Goal: Information Seeking & Learning: Find specific fact

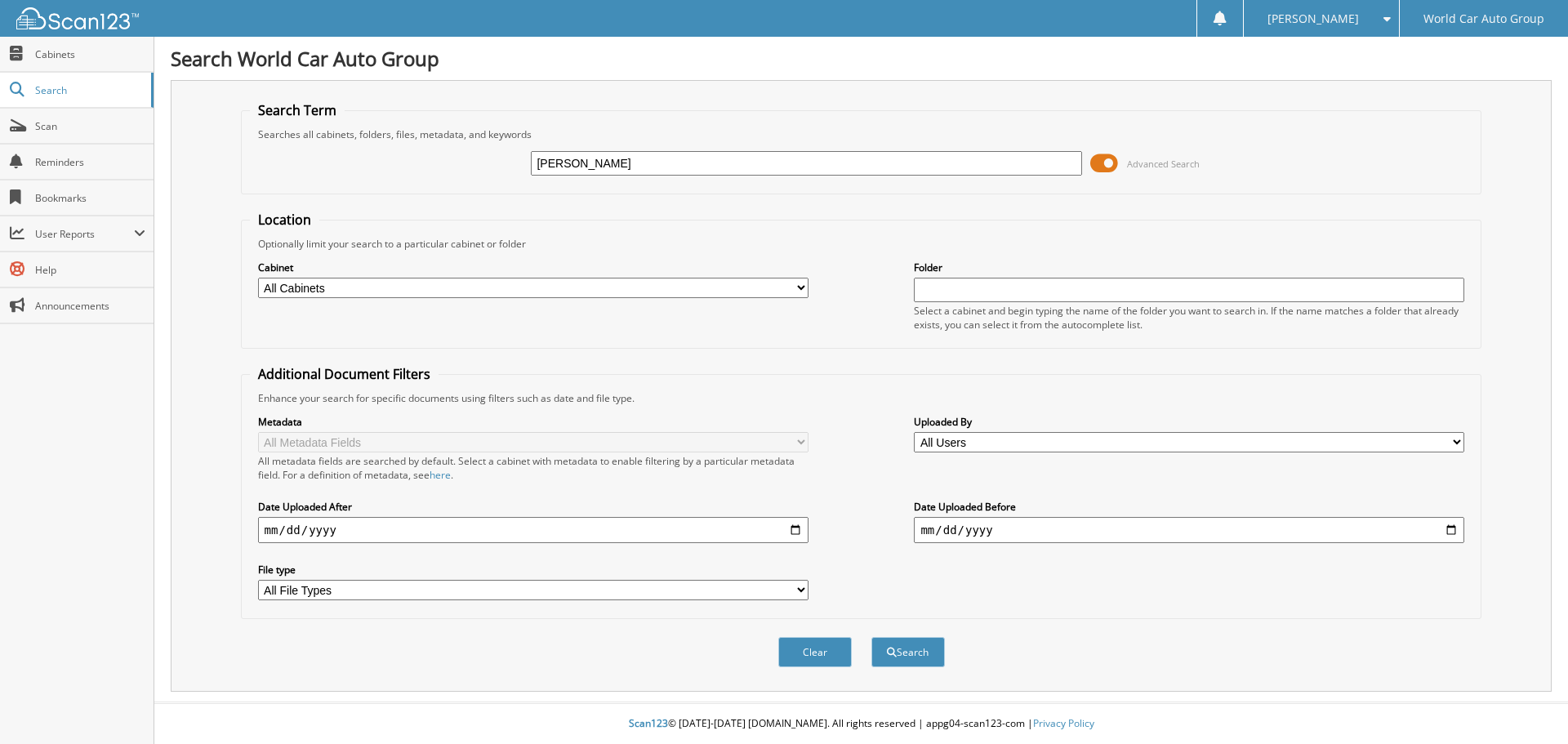
type input "[PERSON_NAME]"
click at [871, 637] on button "Search" at bounding box center [908, 651] width 74 height 30
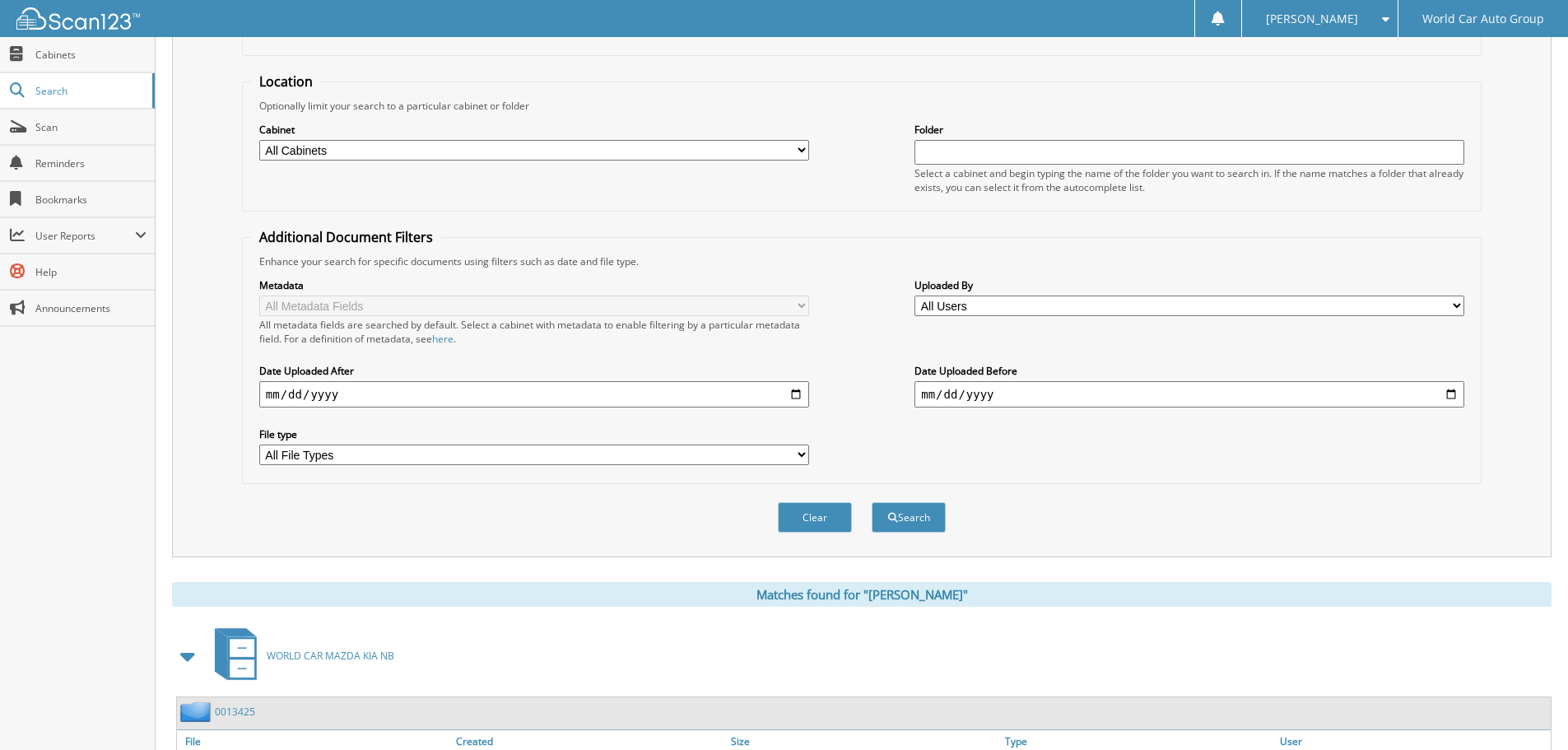
scroll to position [262, 0]
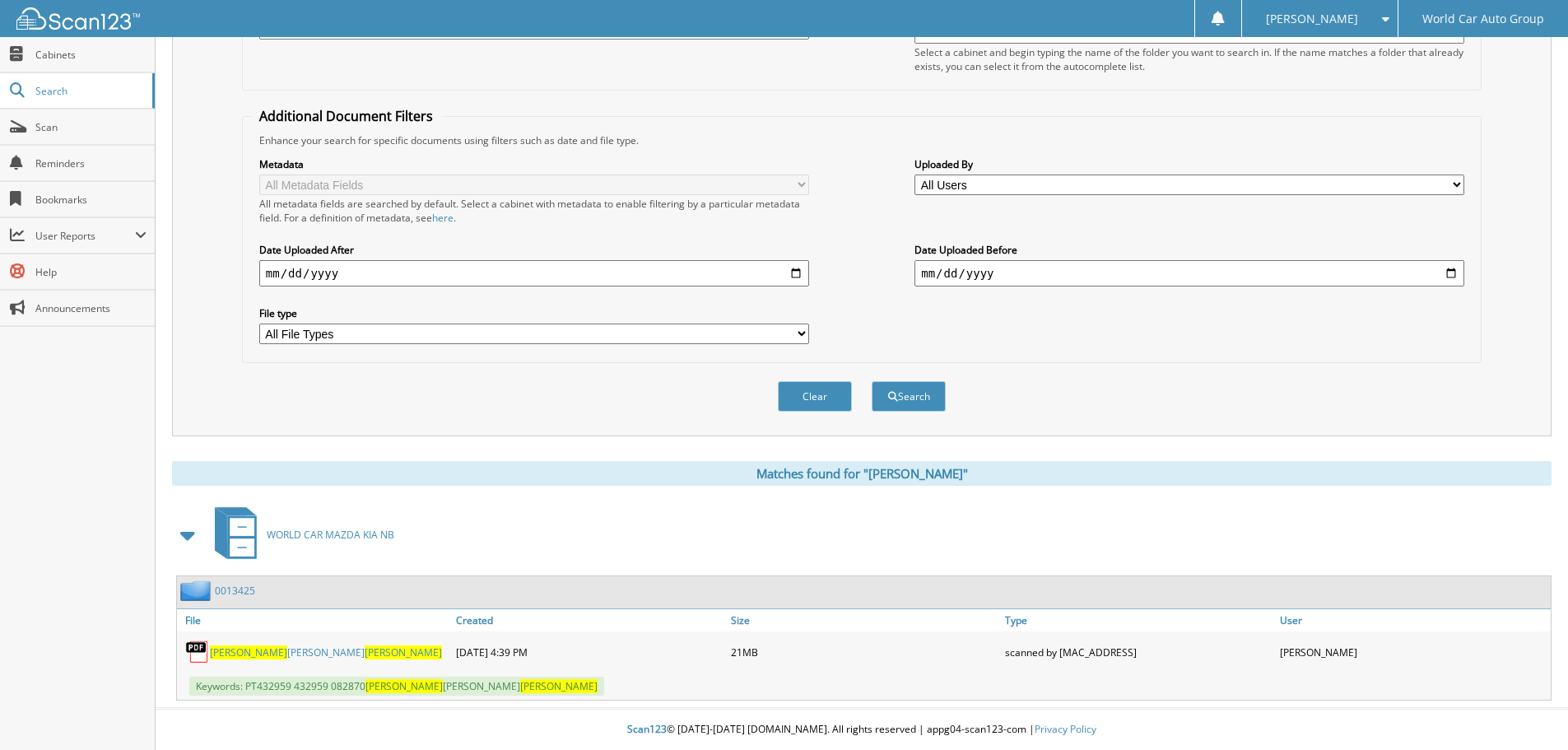
click at [238, 649] on link "[PERSON_NAME]" at bounding box center [325, 652] width 232 height 14
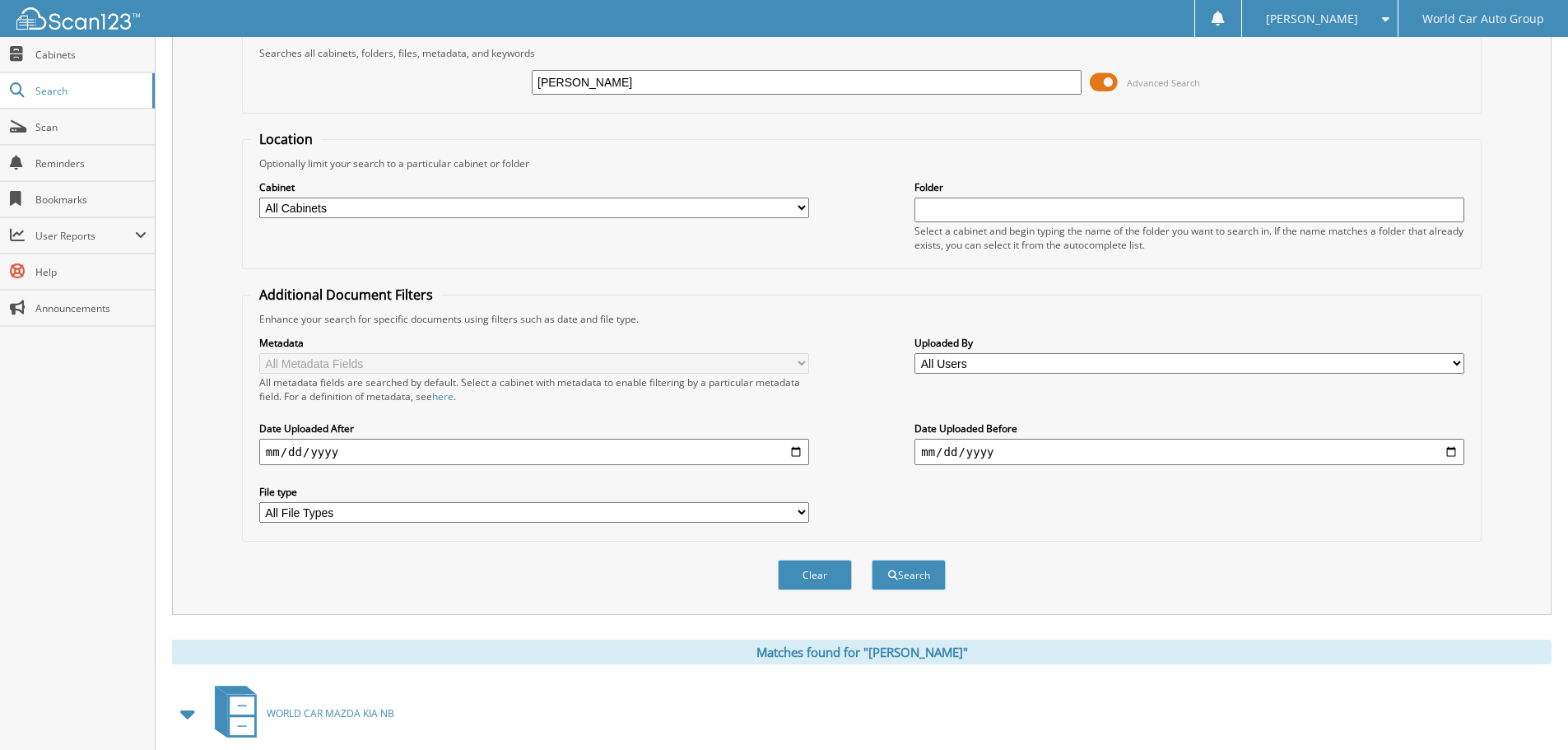
scroll to position [0, 0]
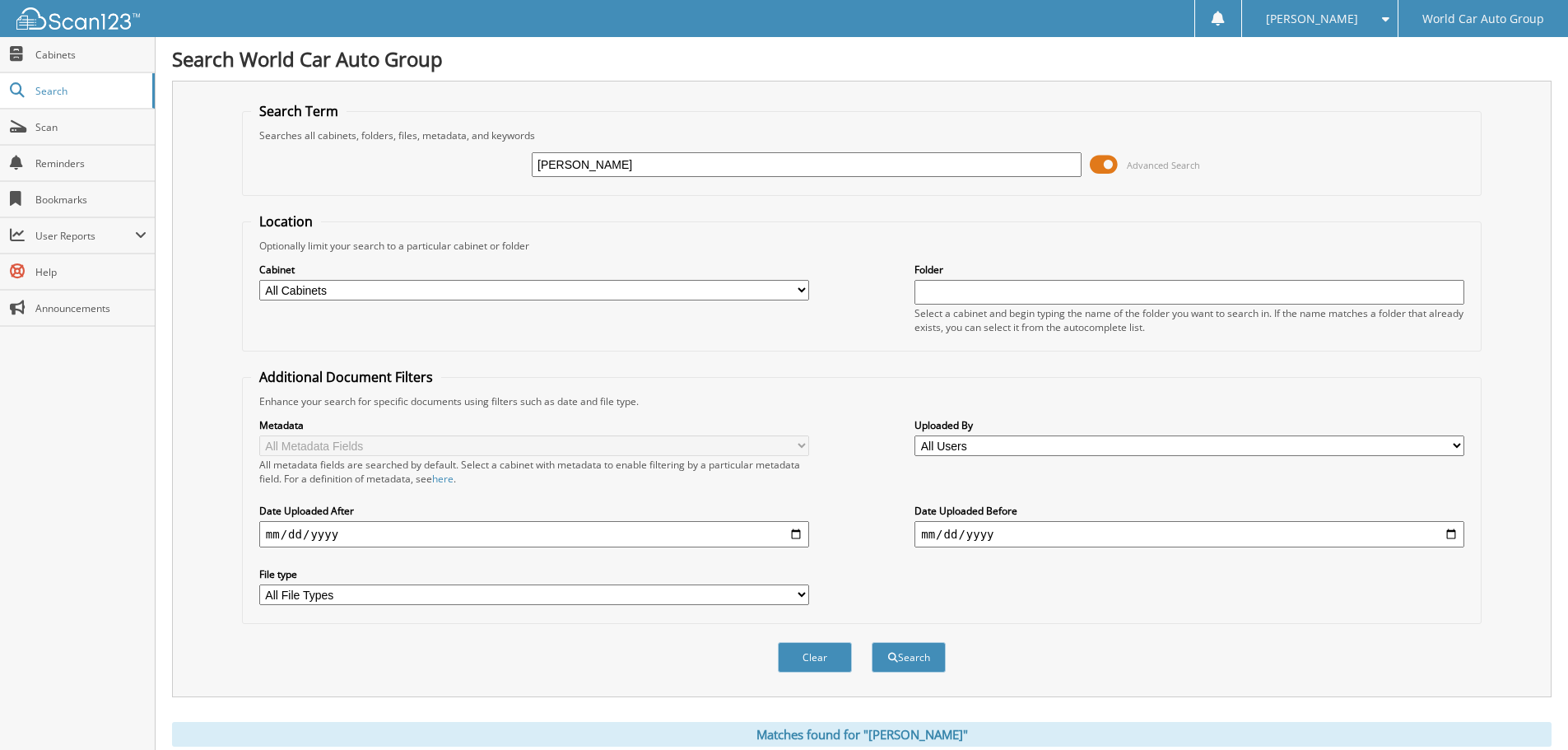
drag, startPoint x: 672, startPoint y: 163, endPoint x: 425, endPoint y: 163, distance: 247.0
click at [425, 163] on div "[PERSON_NAME] Advanced Search" at bounding box center [862, 164] width 1222 height 45
paste input "[PERSON_NAME]"
type input "[PERSON_NAME]"
click at [872, 642] on button "Search" at bounding box center [909, 657] width 74 height 31
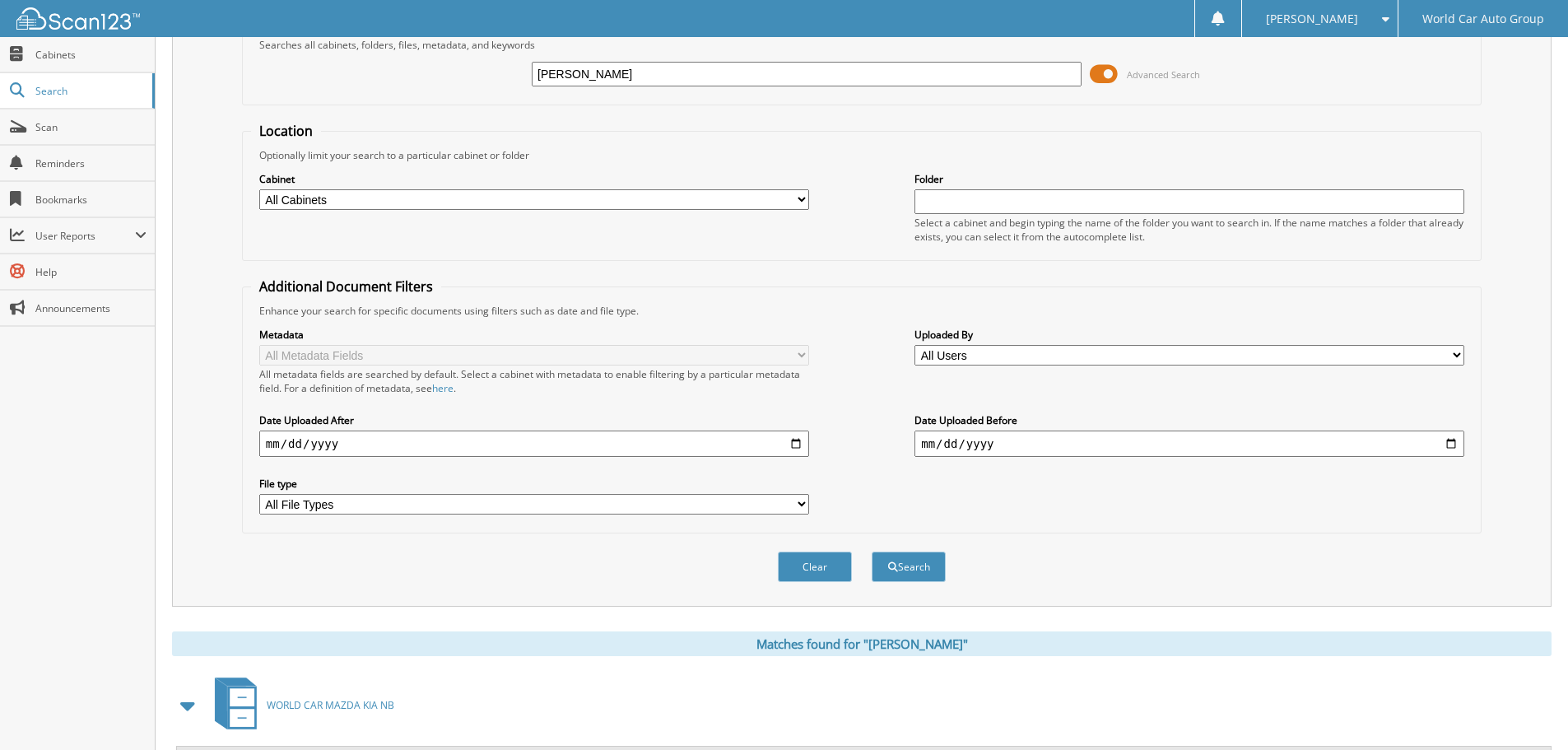
scroll to position [262, 0]
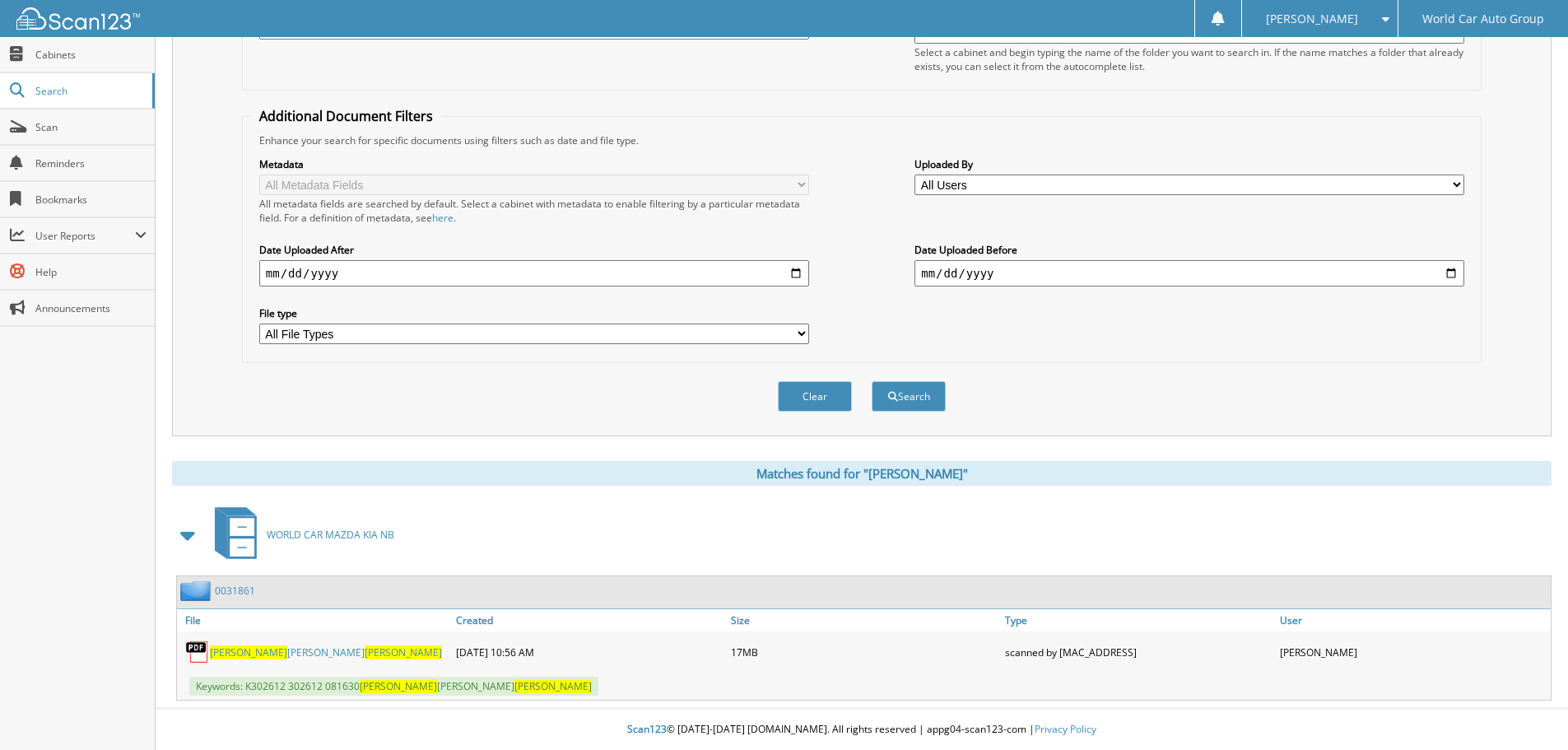
click at [277, 647] on link "KIMBERLY MARIE KLAUS" at bounding box center [325, 652] width 232 height 14
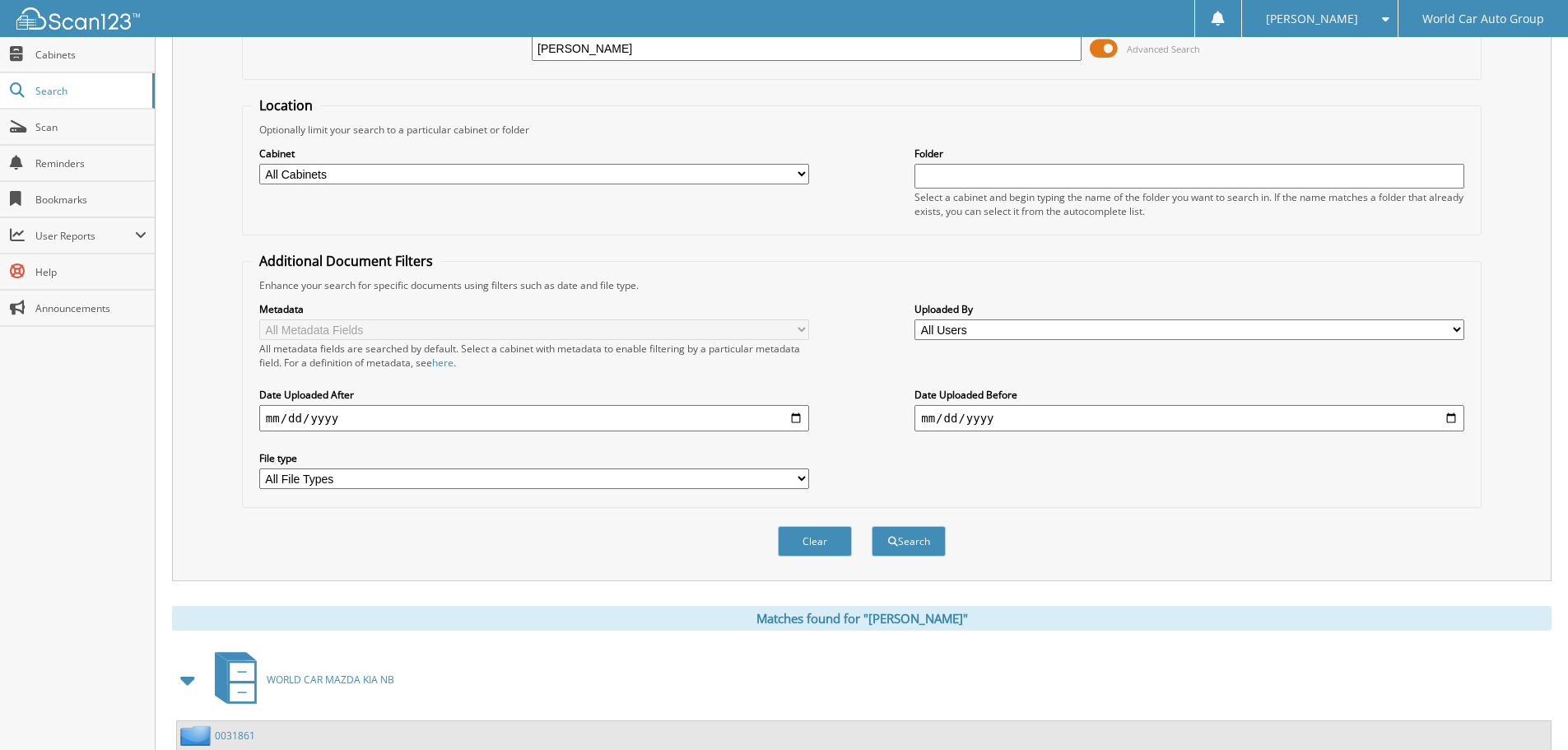
scroll to position [0, 0]
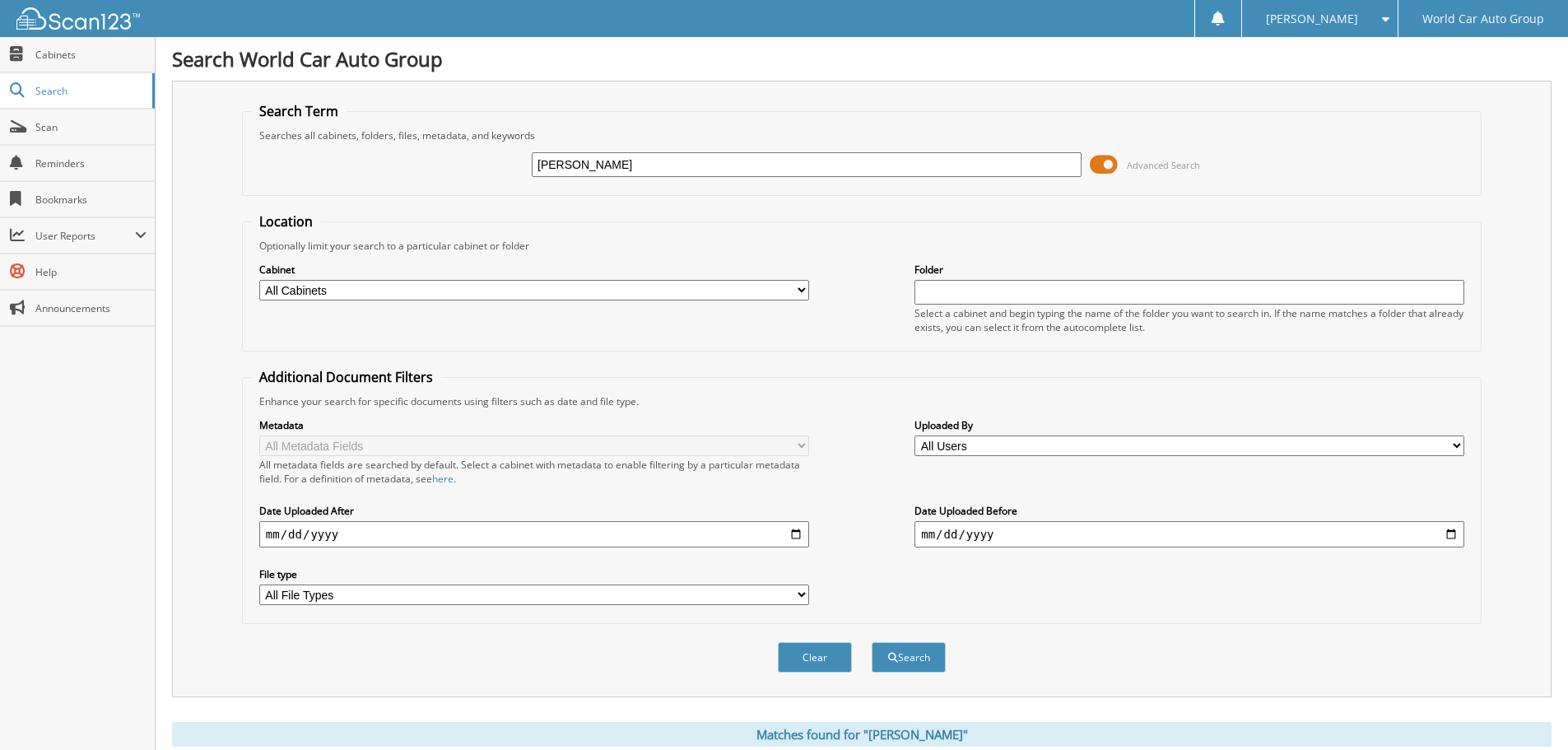
drag, startPoint x: 674, startPoint y: 173, endPoint x: 444, endPoint y: 186, distance: 230.4
click at [446, 186] on div "Kimberly Klaus Advanced Search" at bounding box center [862, 164] width 1222 height 45
paste input "Shannon Hamilton-Schultz"
type input "Shannon Hamilton-Schultz"
click at [872, 642] on button "Search" at bounding box center [909, 657] width 74 height 31
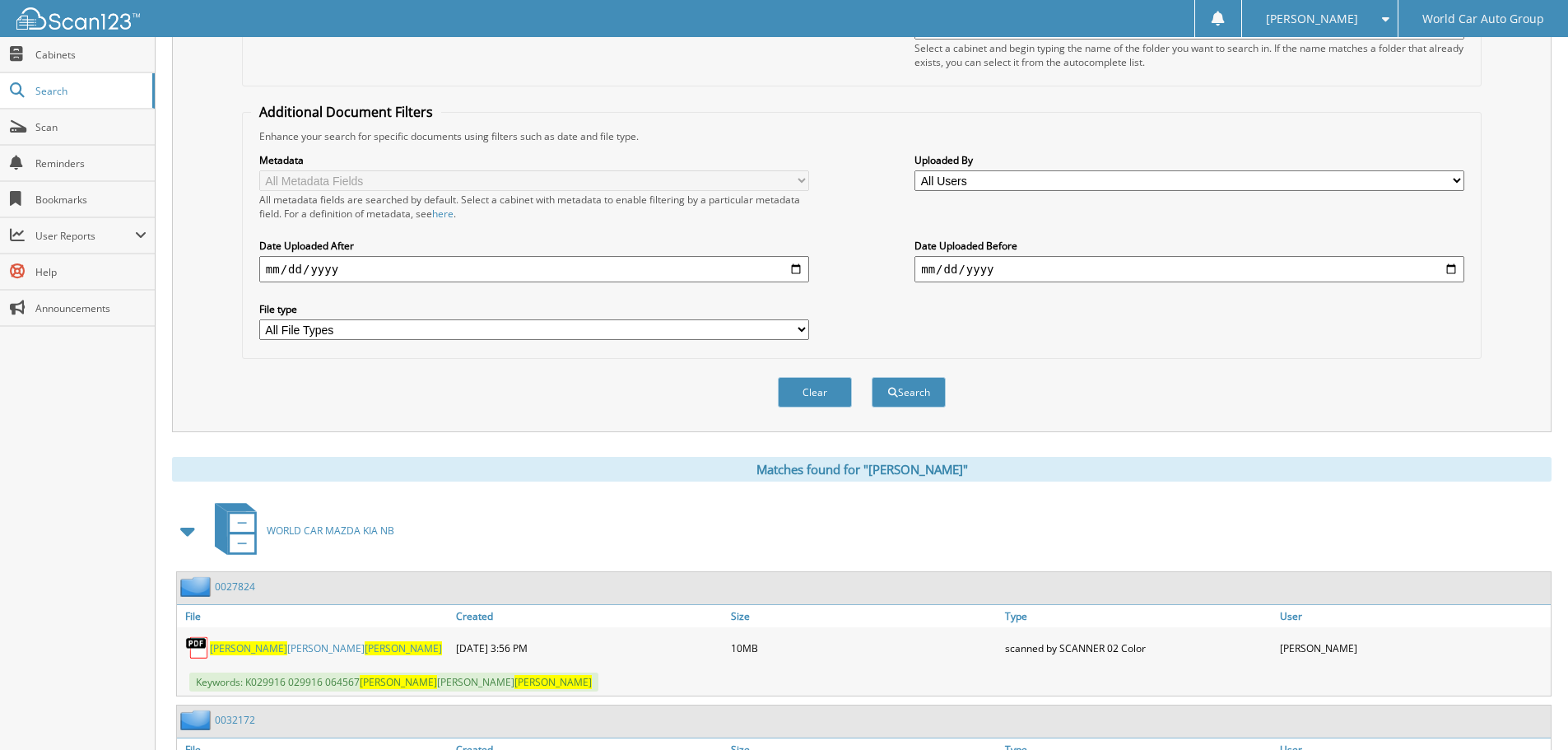
scroll to position [395, 0]
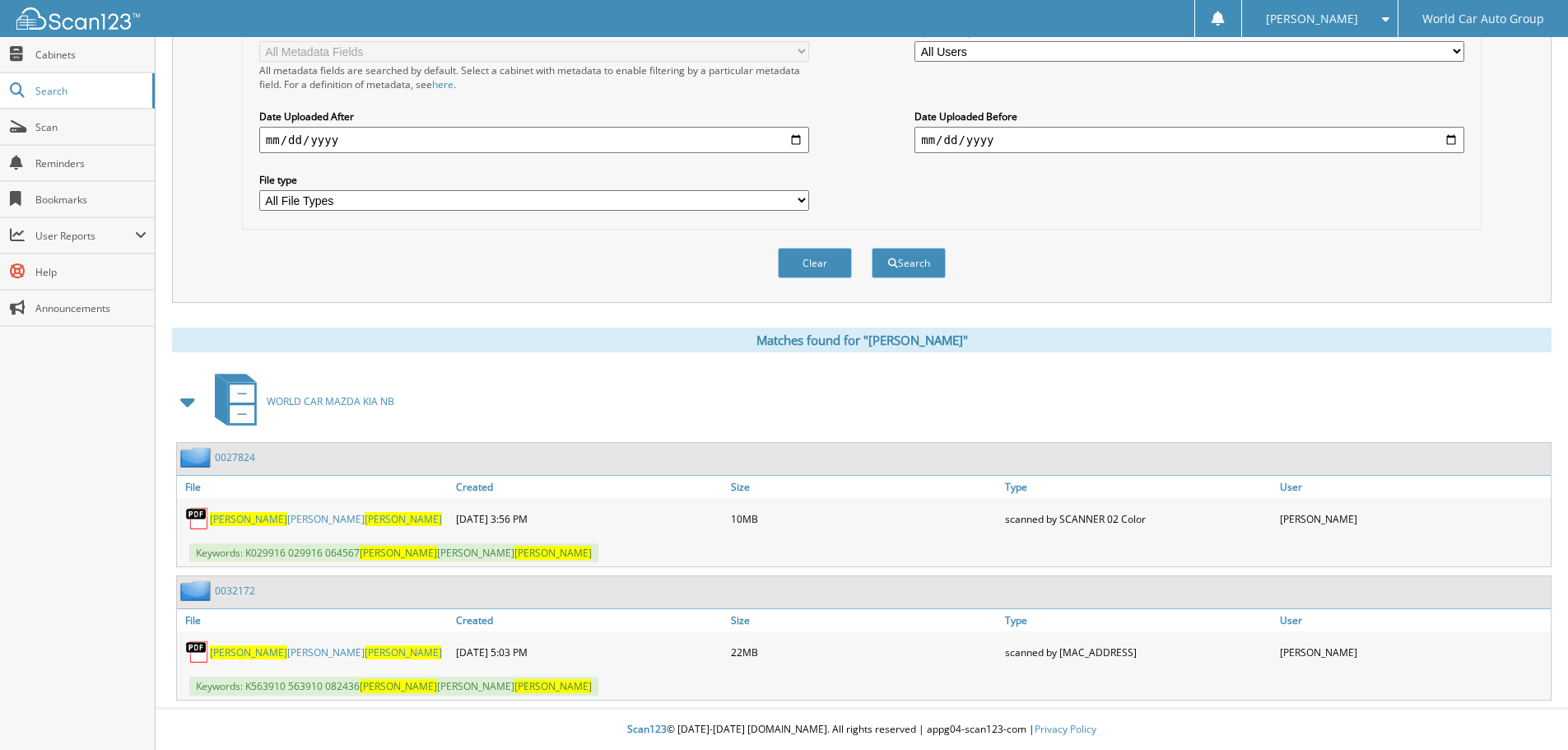
click at [364, 648] on span "HAMILTON-SCHULTZ" at bounding box center [403, 652] width 78 height 14
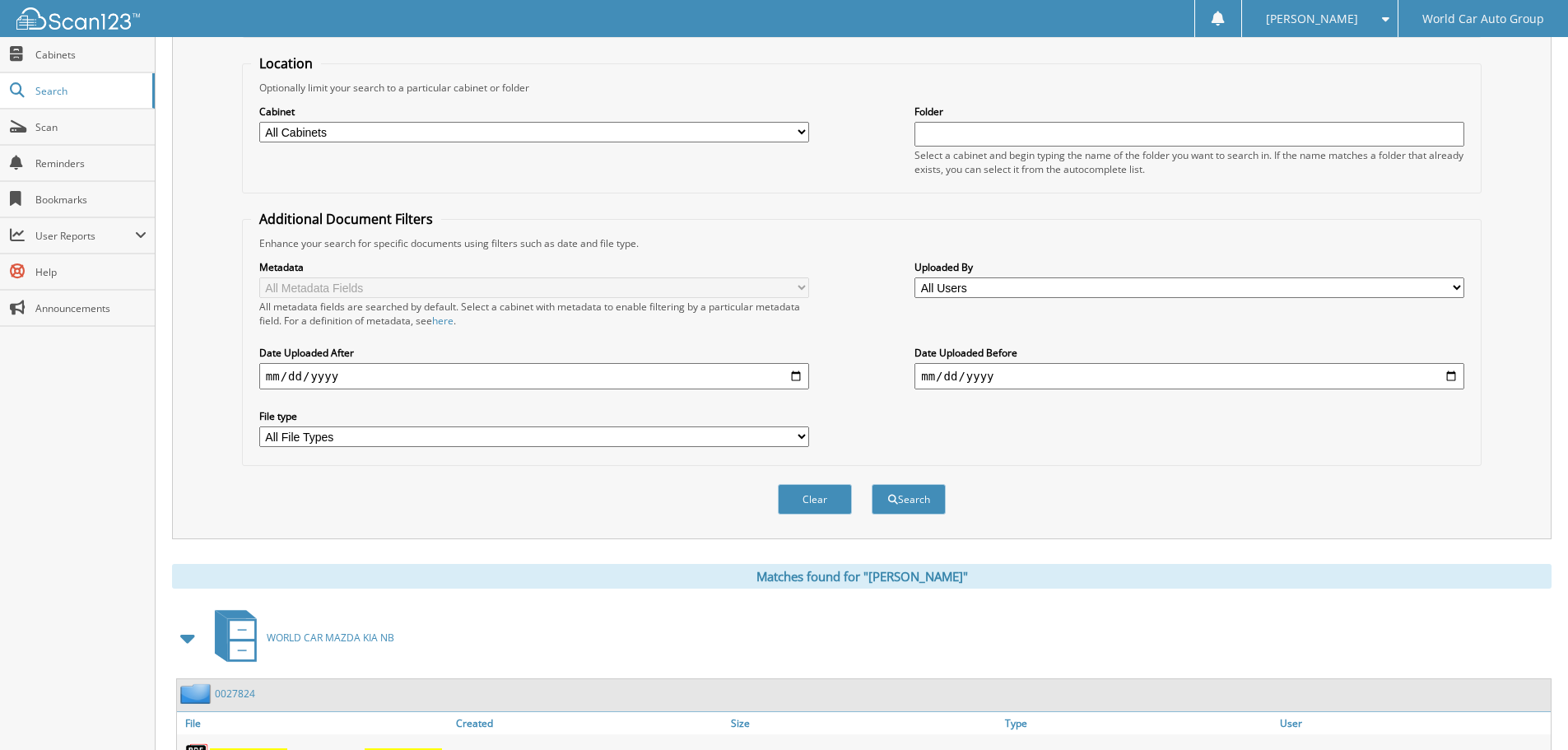
scroll to position [0, 0]
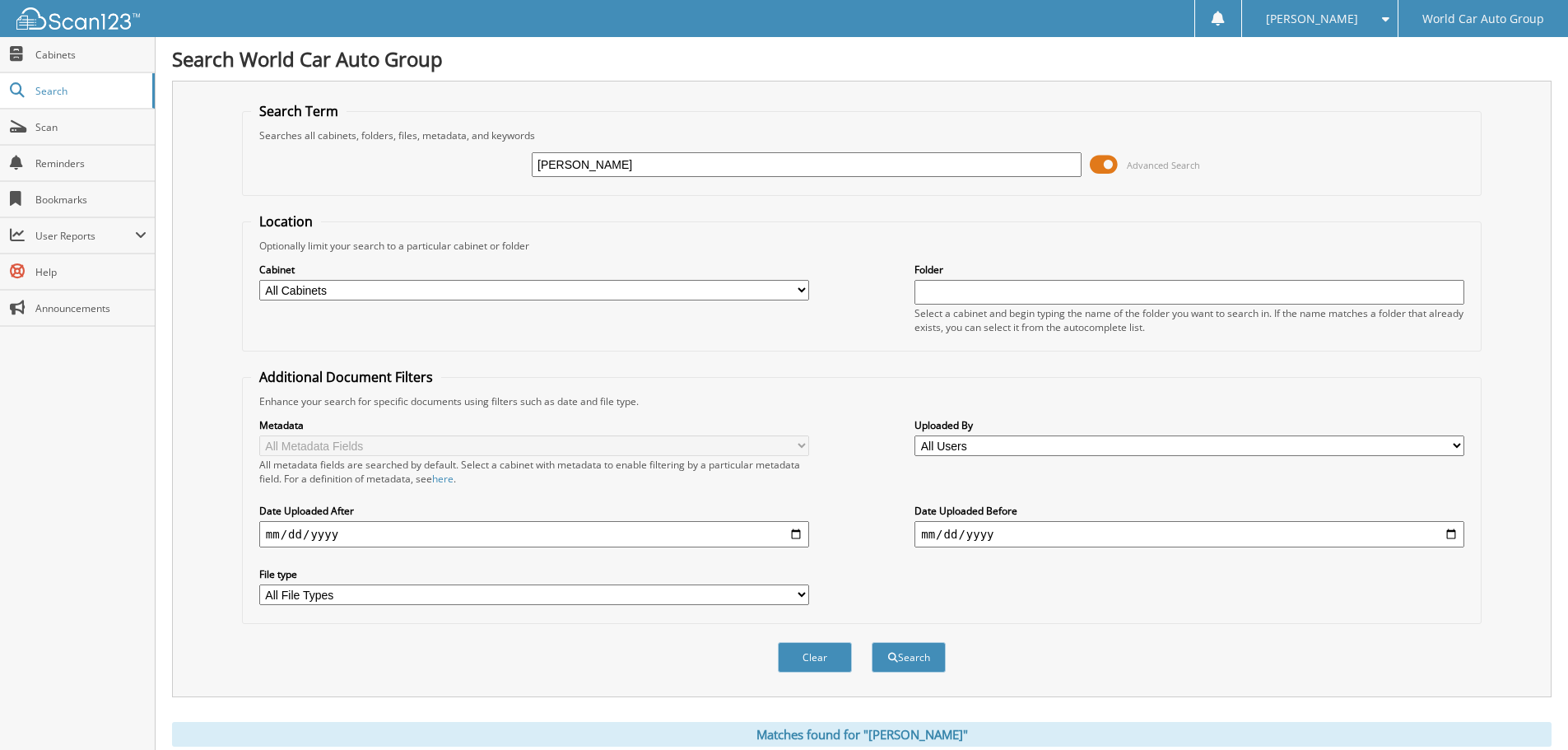
click at [689, 161] on div "Shannon Hamilton-Schultz Advanced Search" at bounding box center [862, 164] width 1222 height 45
click at [681, 169] on input "[PERSON_NAME]" at bounding box center [807, 164] width 550 height 25
drag, startPoint x: 678, startPoint y: 172, endPoint x: 459, endPoint y: 188, distance: 219.6
click at [459, 188] on fieldset "Search Term Searches all cabinets, folders, files, metadata, and keywords Shann…" at bounding box center [862, 150] width 1240 height 94
paste input "Karen Johnson"
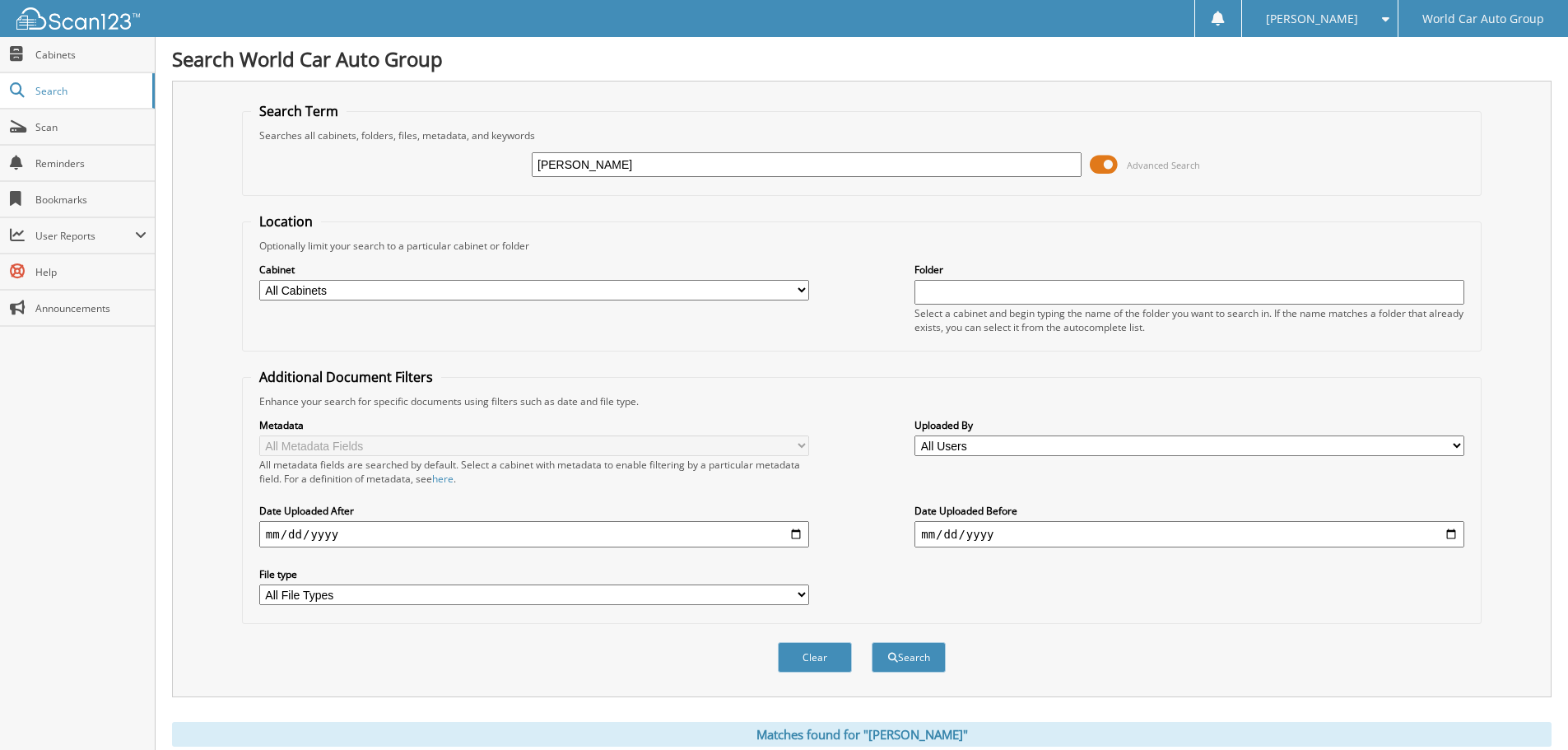
type input "Karen Johnson"
click at [872, 642] on button "Search" at bounding box center [909, 657] width 74 height 31
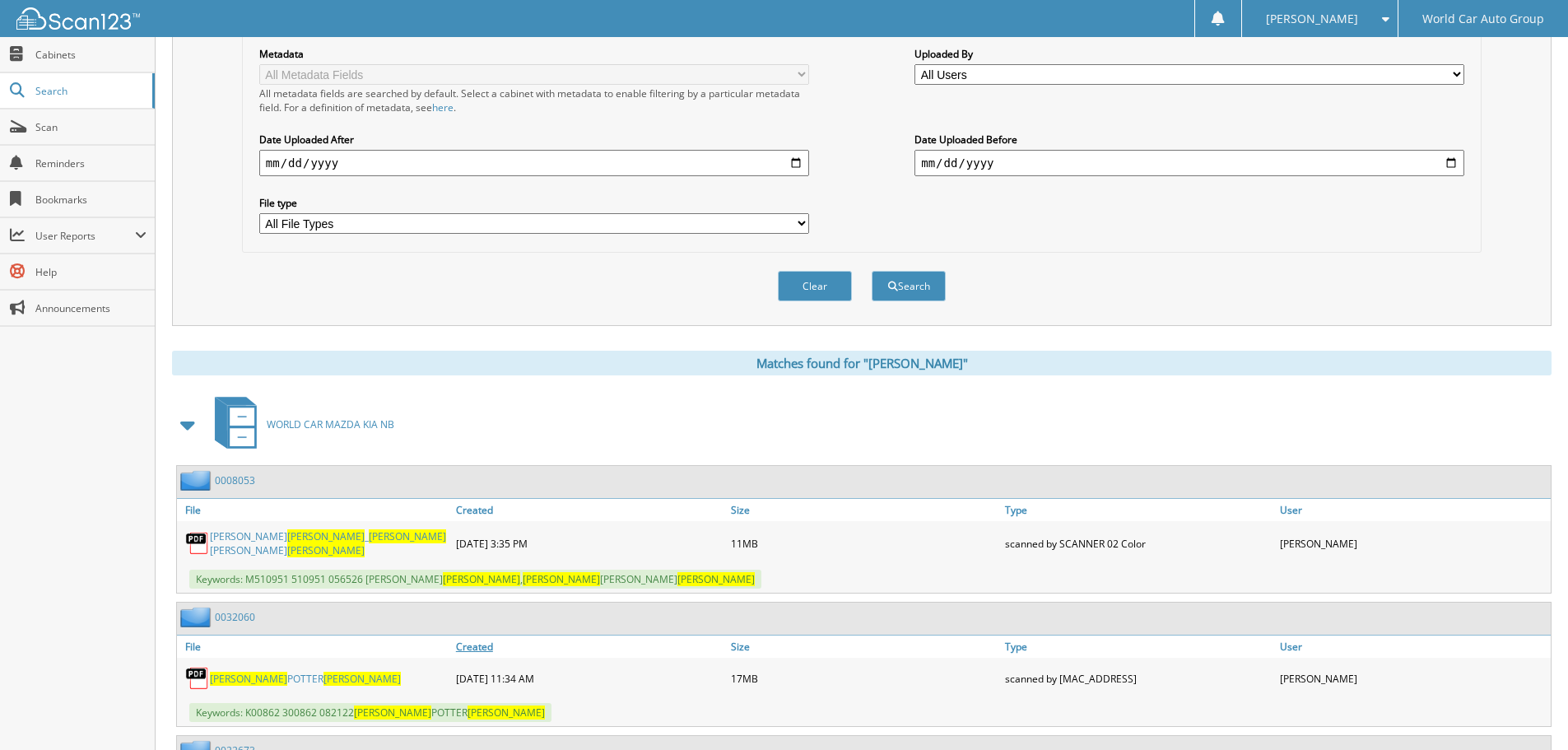
scroll to position [529, 0]
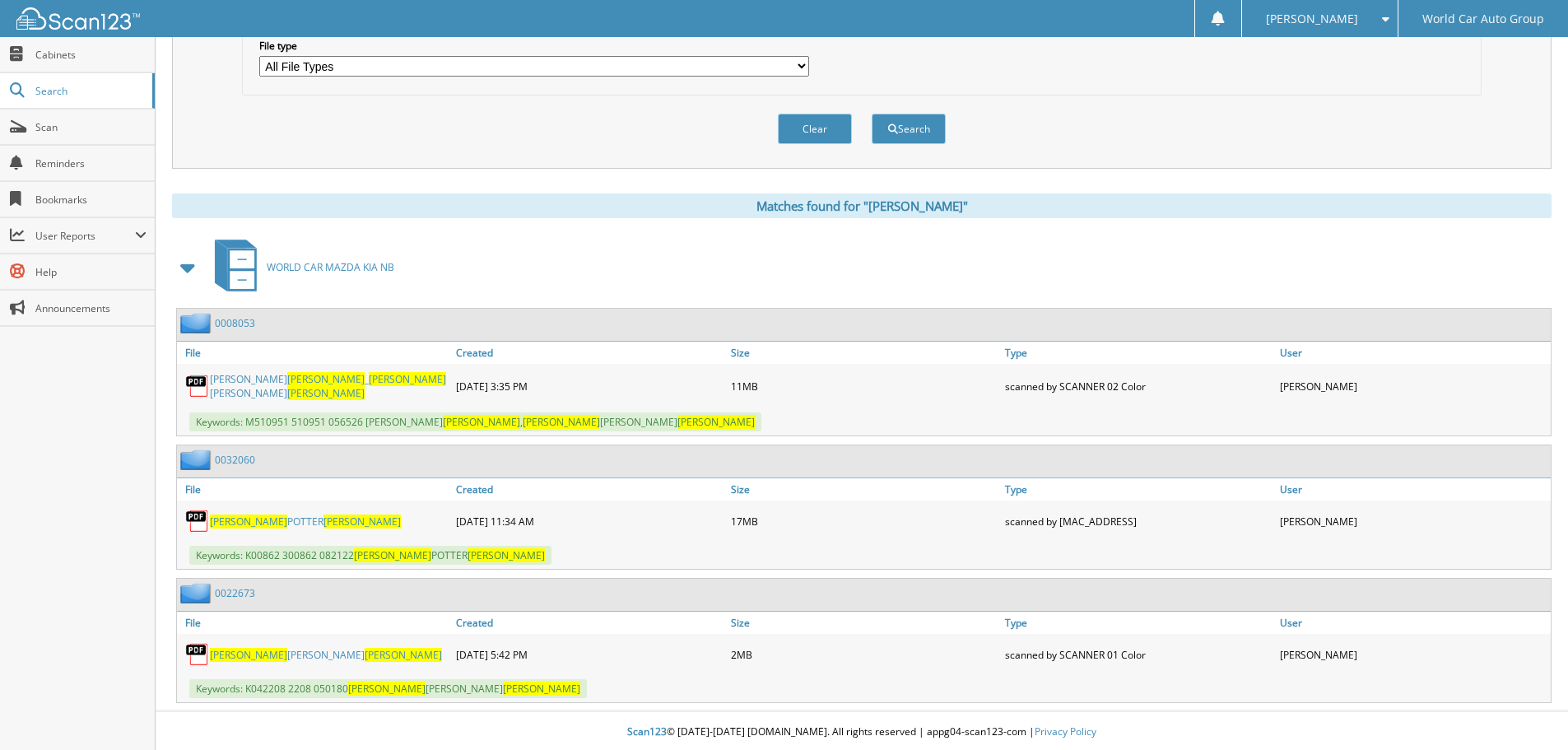
click at [273, 517] on link "[PERSON_NAME] [PERSON_NAME]" at bounding box center [305, 521] width 191 height 14
